Goal: Check status: Verify the current state of an ongoing process or item

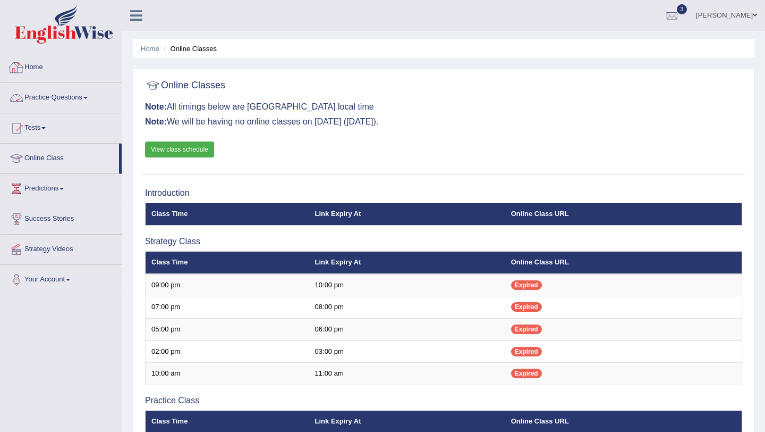
click at [37, 68] on link "Home" at bounding box center [61, 66] width 121 height 27
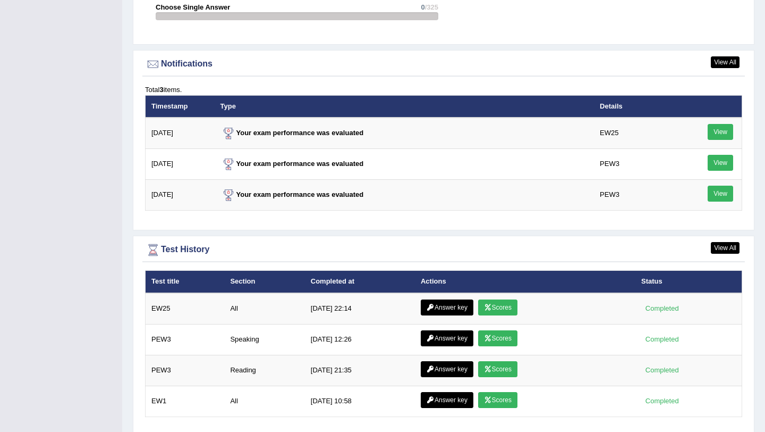
scroll to position [1286, 0]
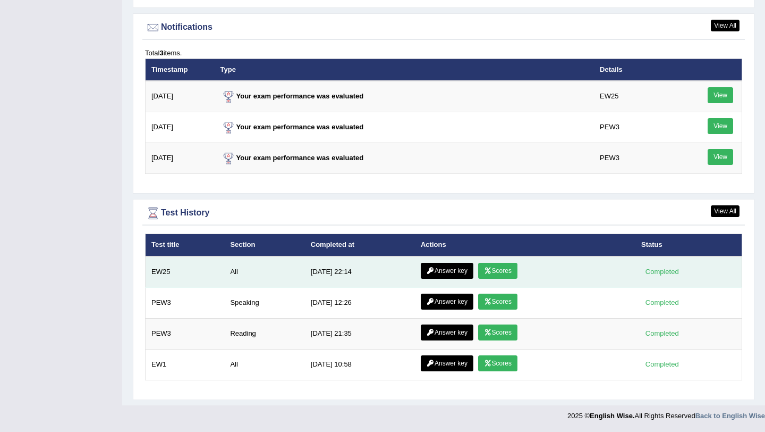
click at [501, 272] on link "Scores" at bounding box center [497, 271] width 39 height 16
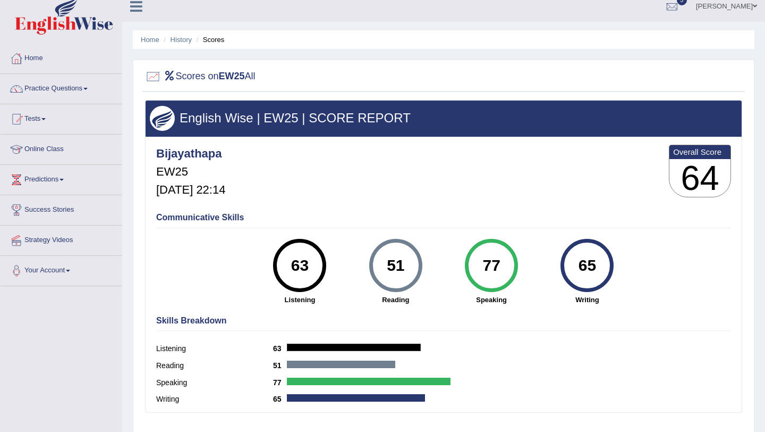
scroll to position [5, 0]
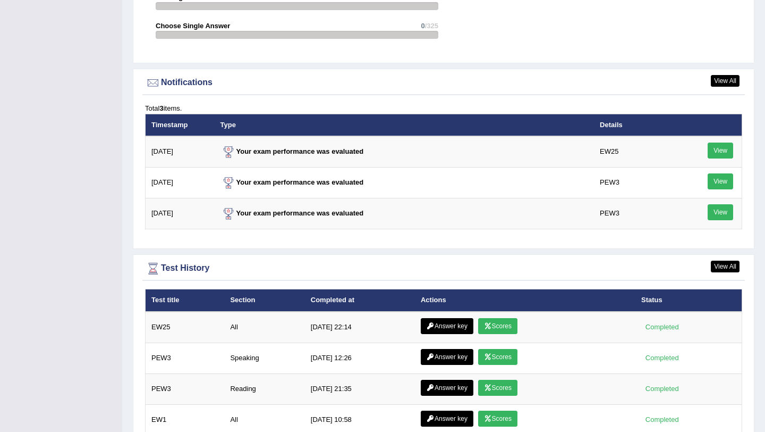
scroll to position [1286, 0]
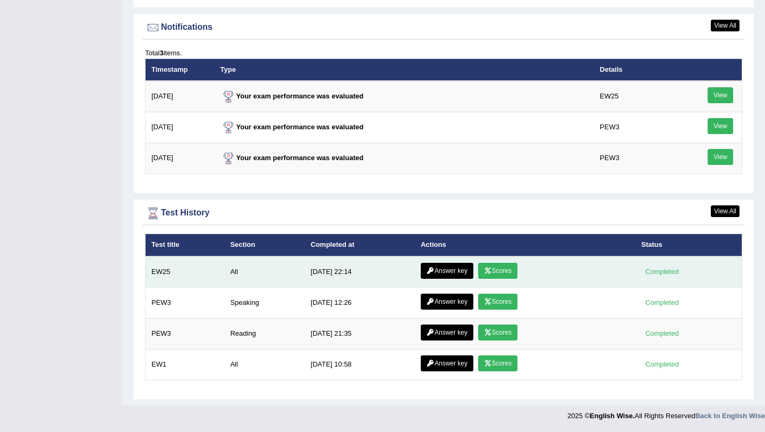
click at [506, 277] on link "Scores" at bounding box center [497, 271] width 39 height 16
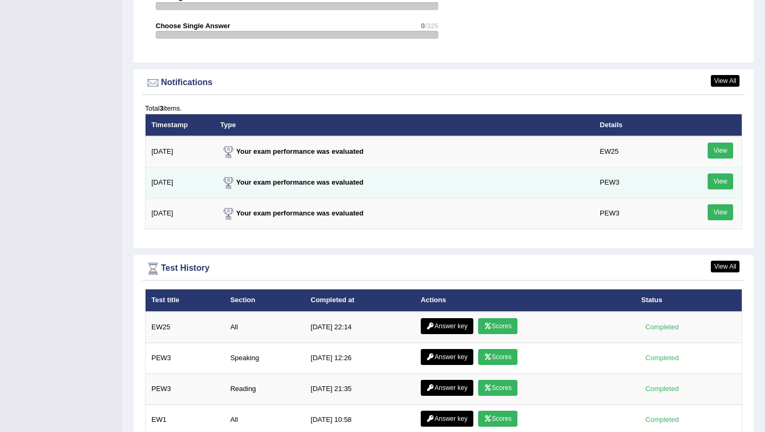
scroll to position [1286, 0]
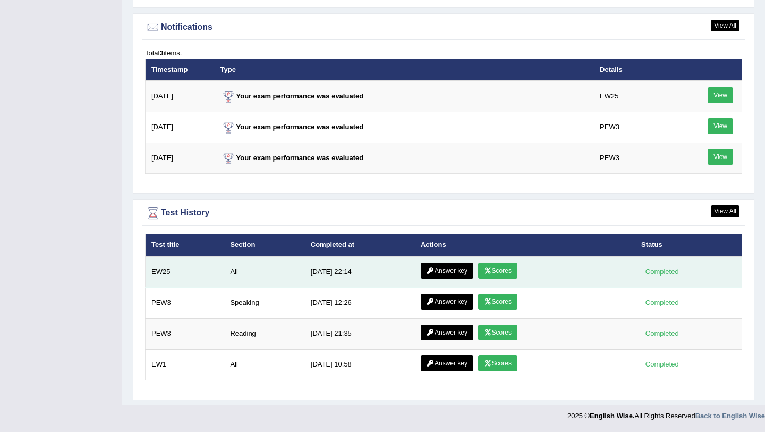
click at [449, 265] on link "Answer key" at bounding box center [447, 271] width 53 height 16
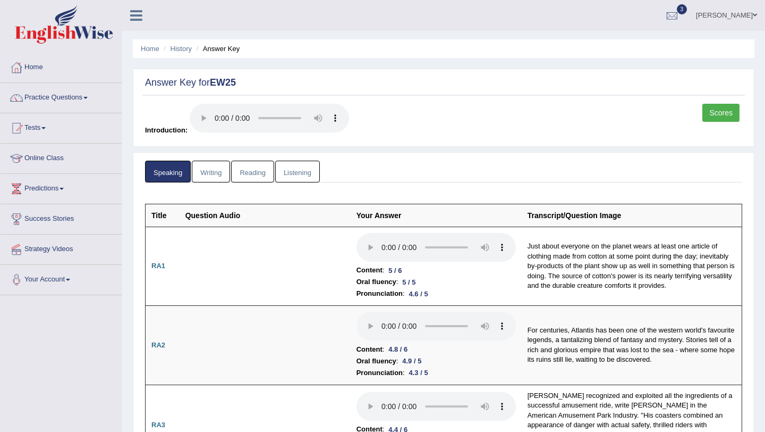
click at [212, 171] on link "Writing" at bounding box center [211, 172] width 38 height 22
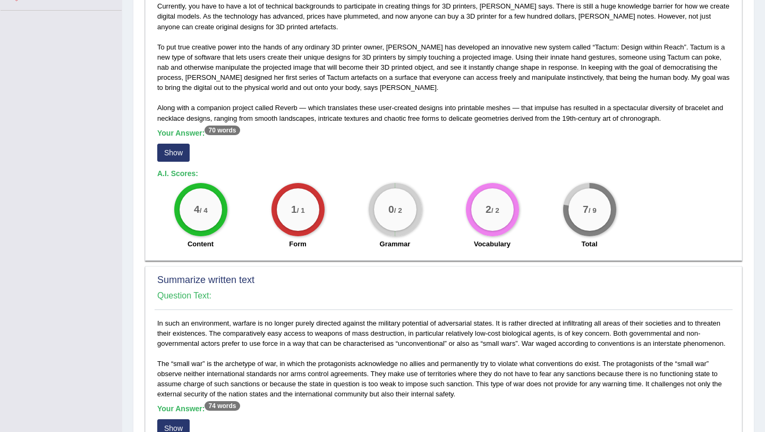
scroll to position [286, 0]
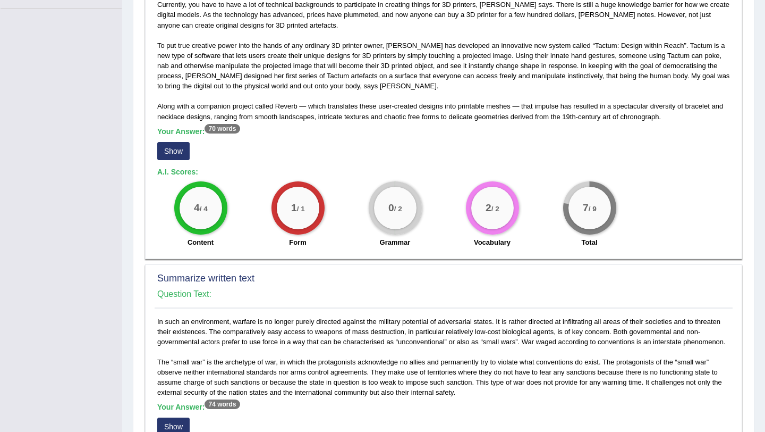
click at [182, 147] on button "Show" at bounding box center [173, 151] width 32 height 18
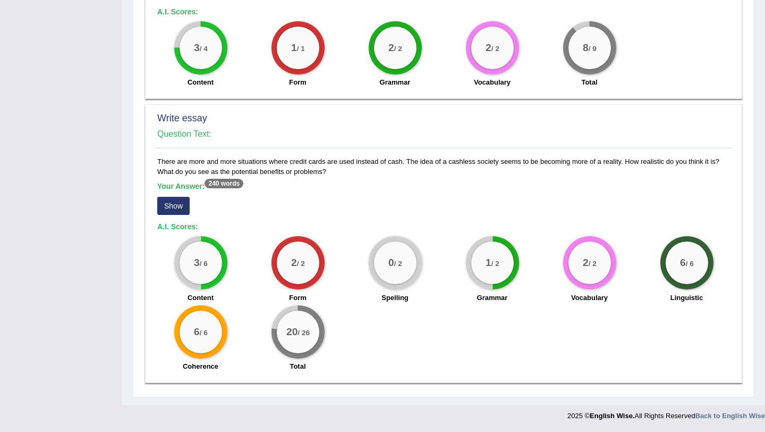
scroll to position [736, 0]
click at [183, 212] on button "Show" at bounding box center [173, 206] width 32 height 18
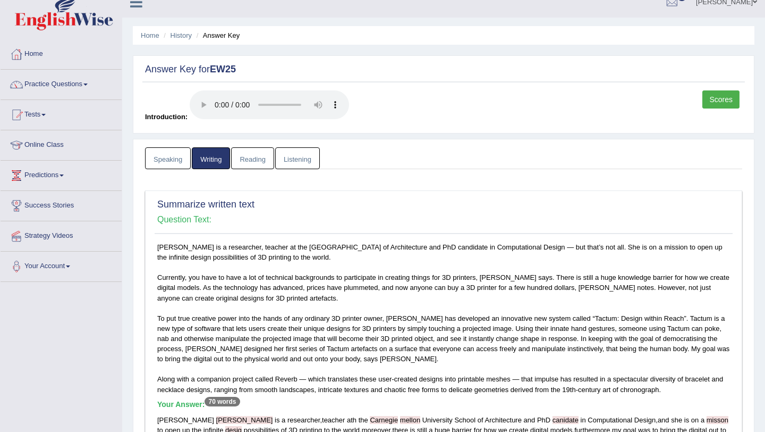
scroll to position [0, 0]
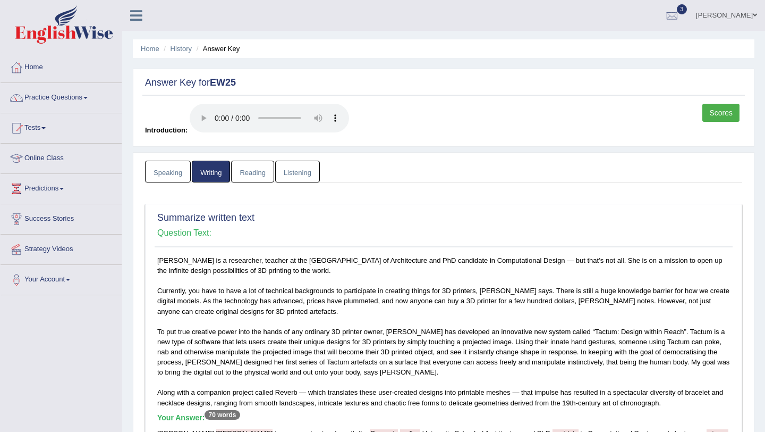
click at [258, 175] on link "Reading" at bounding box center [252, 172] width 43 height 22
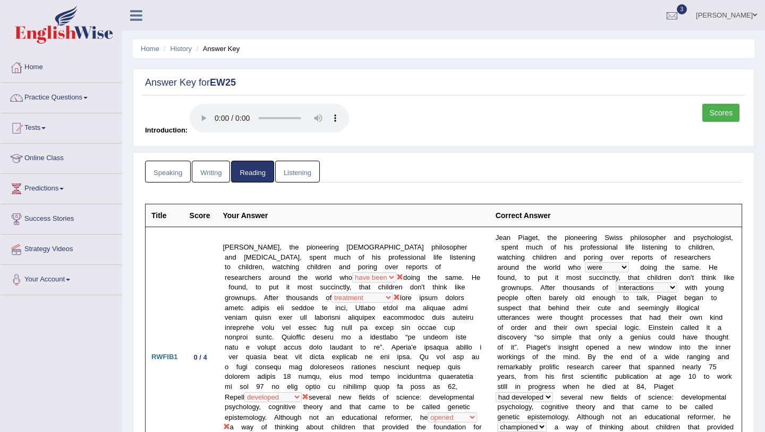
click at [293, 165] on link "Listening" at bounding box center [297, 172] width 45 height 22
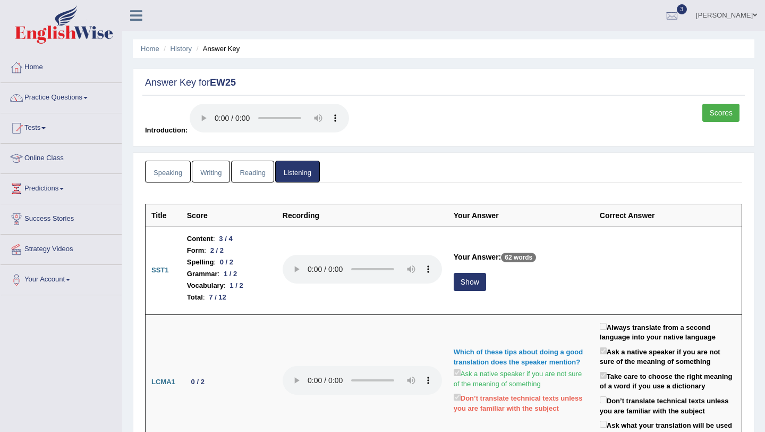
click at [222, 176] on link "Writing" at bounding box center [211, 172] width 38 height 22
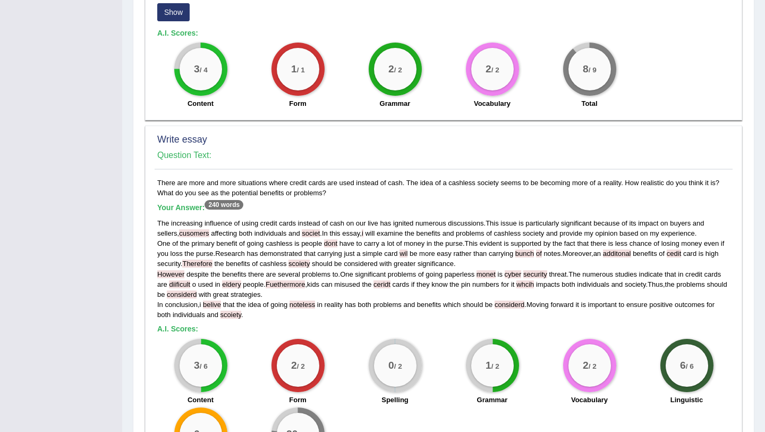
scroll to position [712, 0]
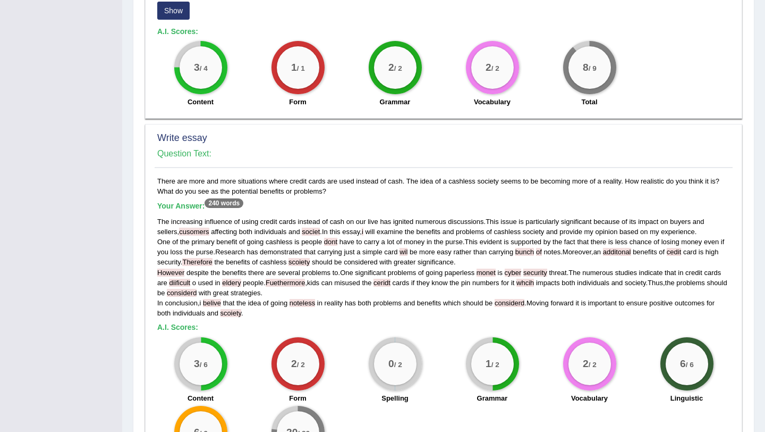
click at [154, 67] on div "3 / 4 Content" at bounding box center [200, 75] width 97 height 69
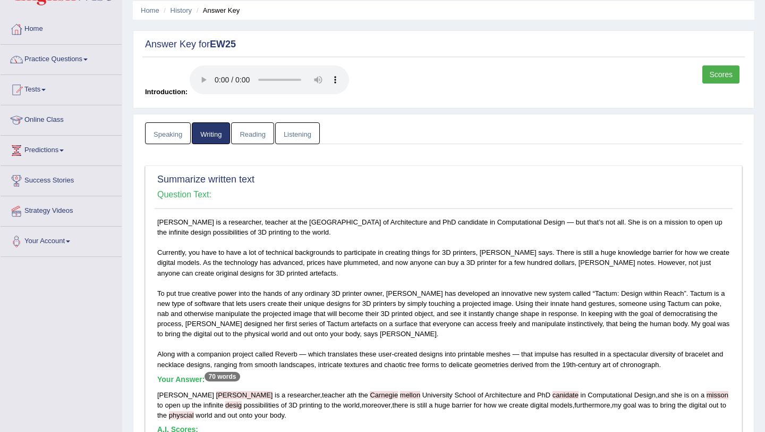
scroll to position [2, 0]
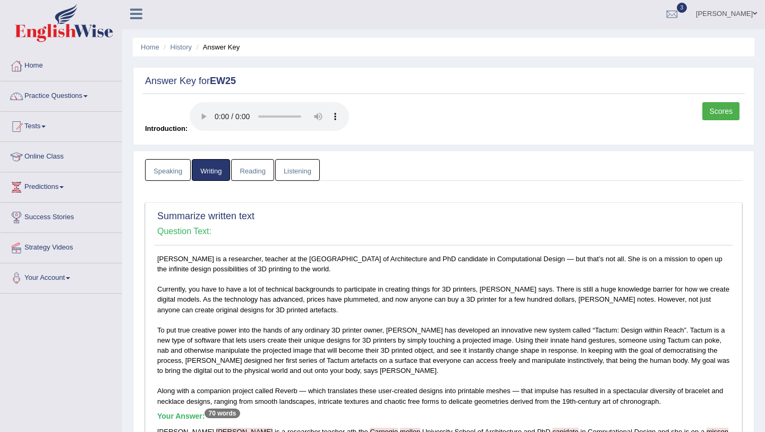
click at [310, 175] on link "Listening" at bounding box center [297, 170] width 45 height 22
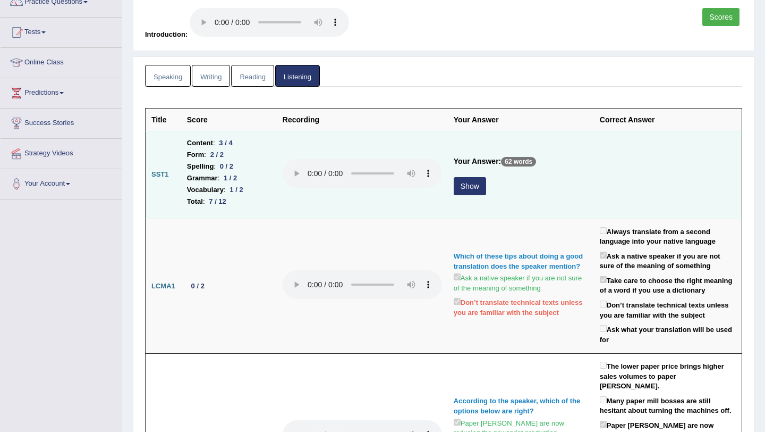
scroll to position [107, 0]
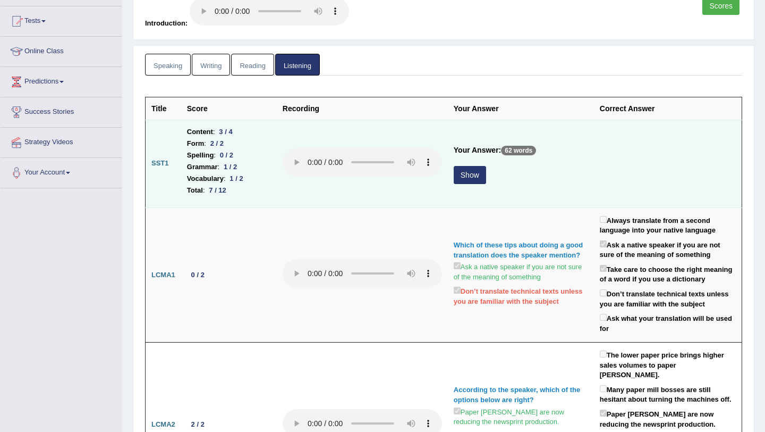
click at [473, 180] on button "Show" at bounding box center [470, 175] width 32 height 18
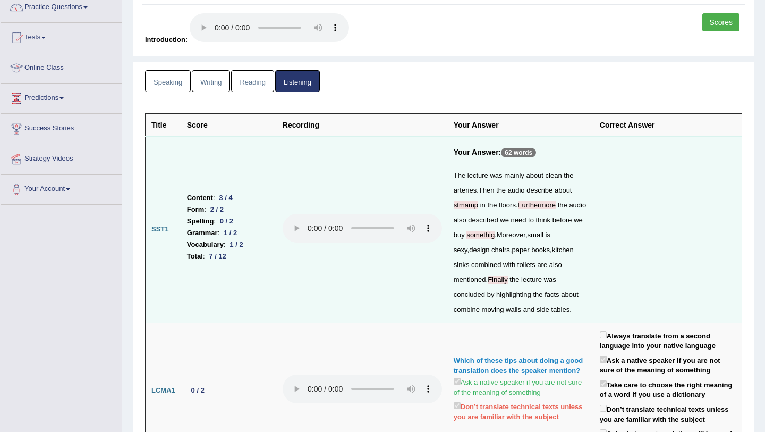
scroll to position [0, 0]
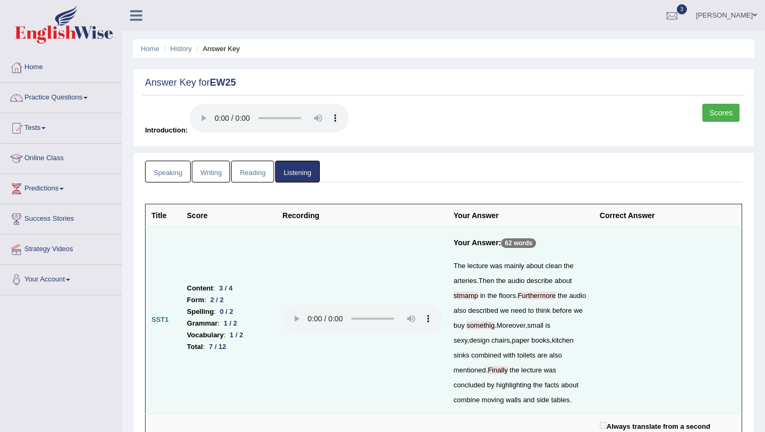
click at [724, 110] on link "Scores" at bounding box center [721, 113] width 37 height 18
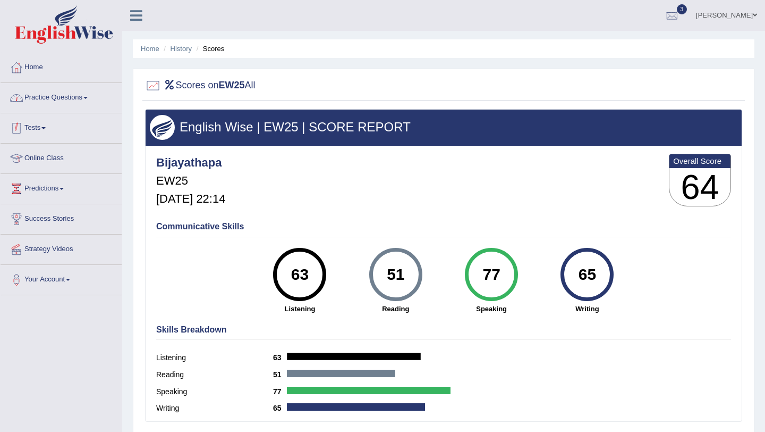
click at [81, 93] on link "Practice Questions" at bounding box center [61, 96] width 121 height 27
